Goal: Transaction & Acquisition: Purchase product/service

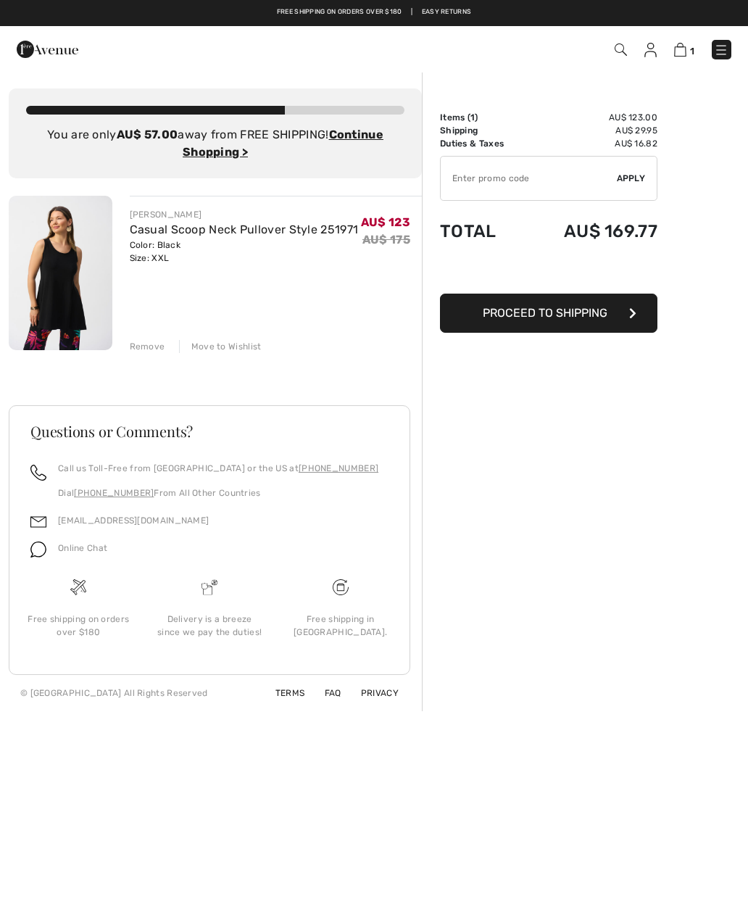
click at [681, 56] on img at bounding box center [680, 50] width 12 height 14
click at [612, 331] on button "Proceed to Shipping" at bounding box center [548, 313] width 217 height 39
click at [562, 189] on input "TEXT" at bounding box center [529, 178] width 176 height 43
